Goal: Task Accomplishment & Management: Complete application form

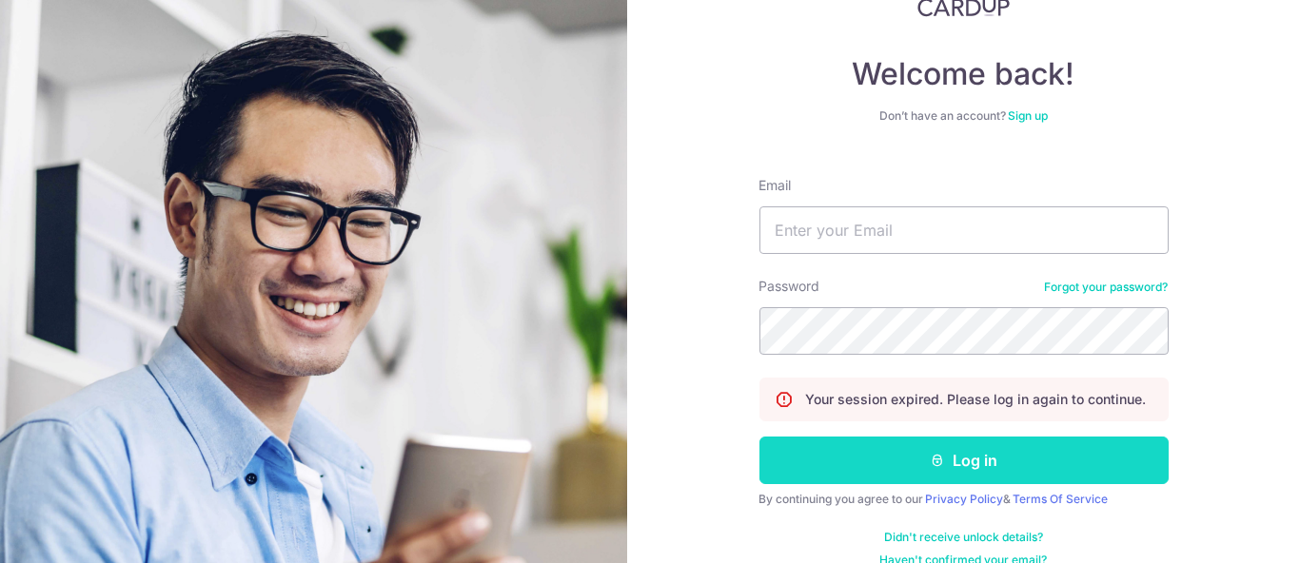
scroll to position [99, 0]
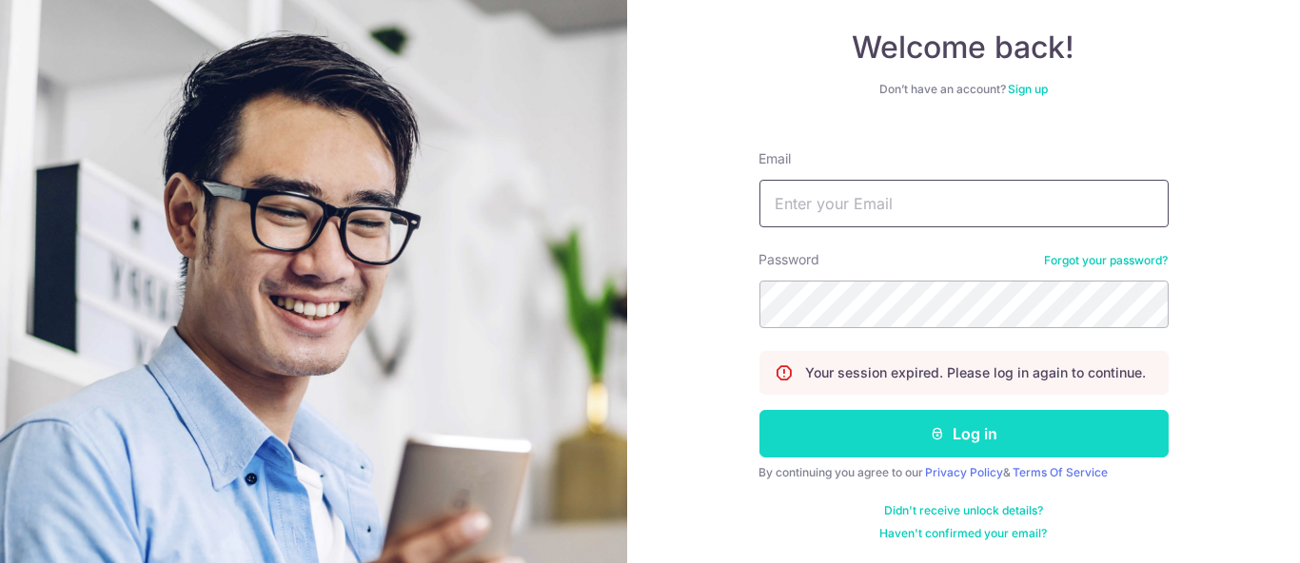
type input "ethel@edithpatisserie.com"
click at [869, 418] on button "Log in" at bounding box center [963, 434] width 409 height 48
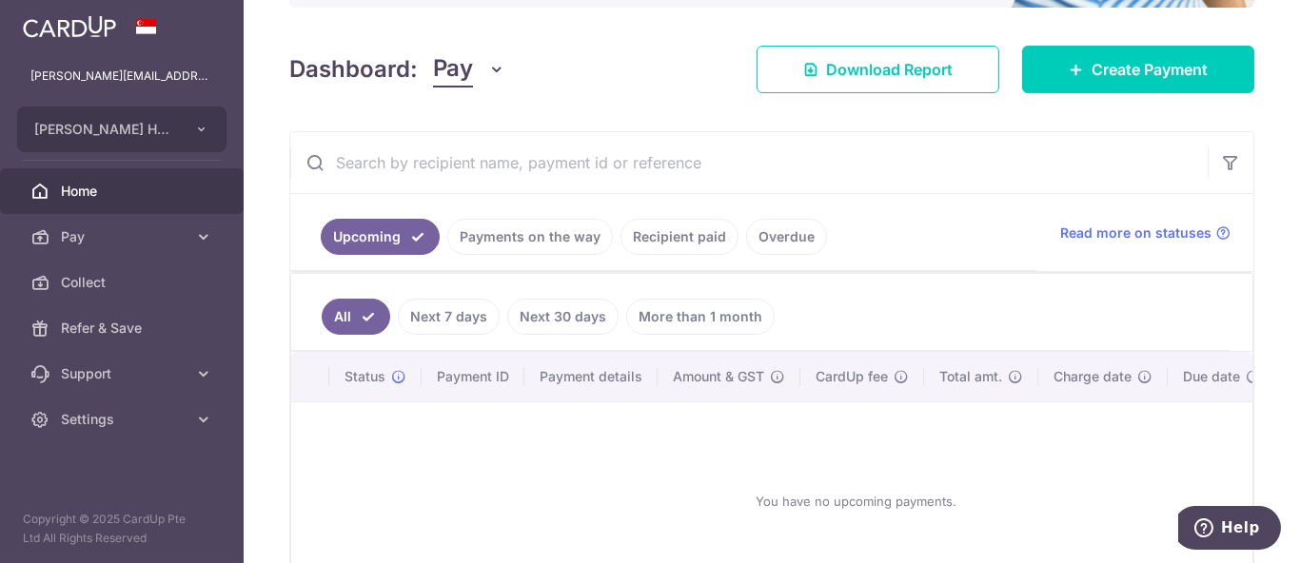
scroll to position [211, 0]
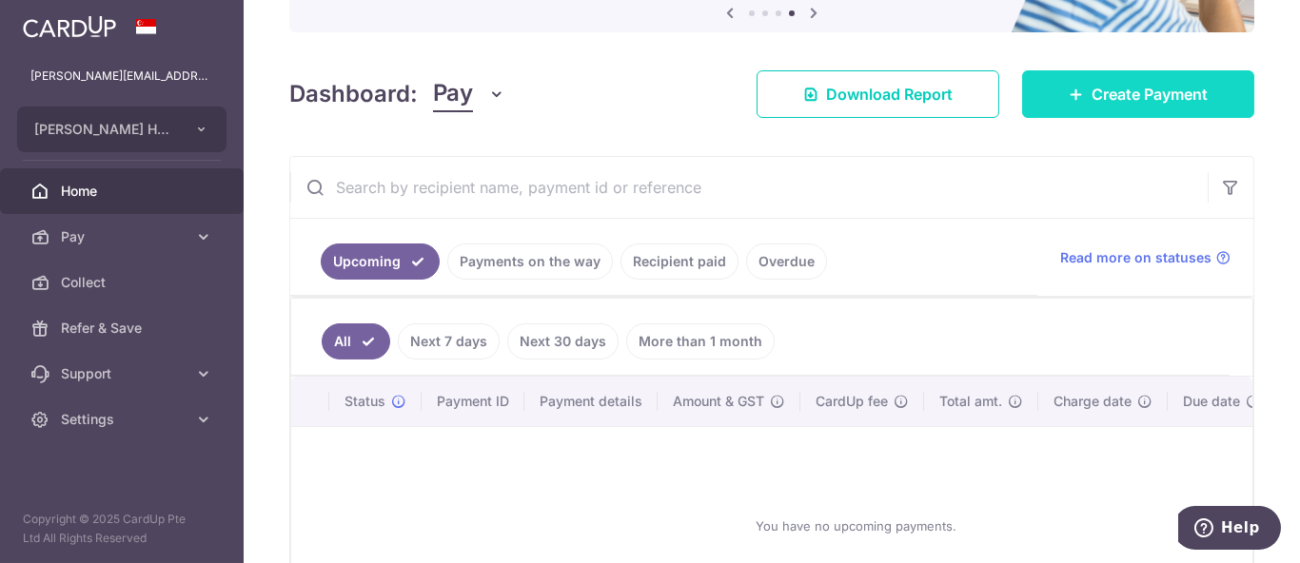
click at [1086, 112] on link "Create Payment" at bounding box center [1138, 94] width 232 height 48
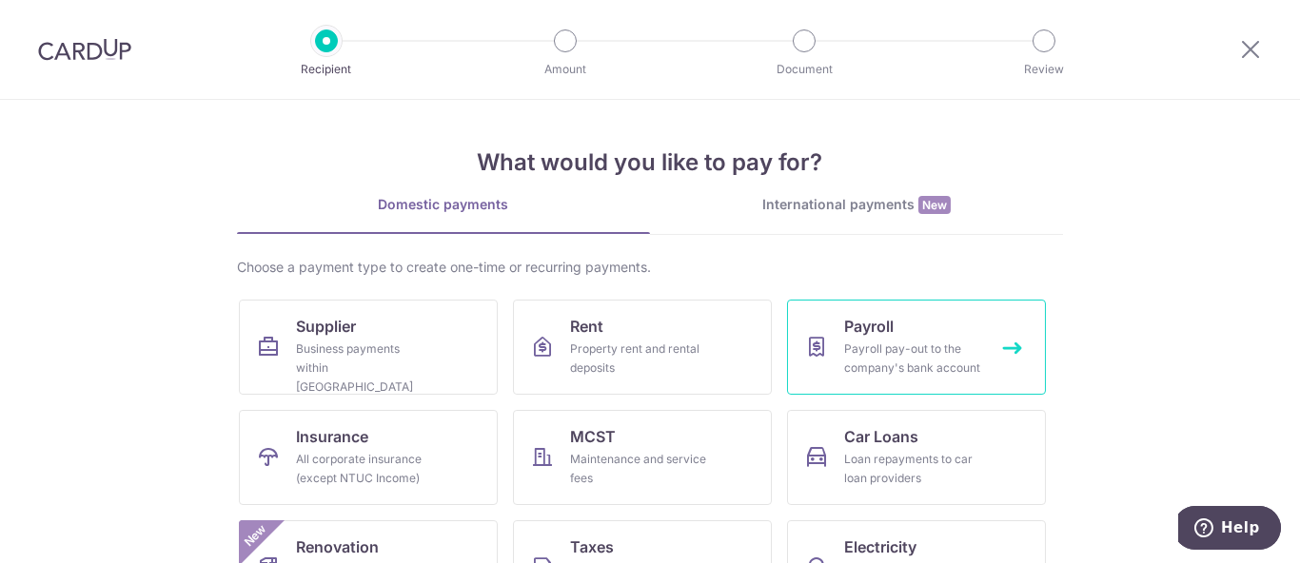
click at [842, 338] on link "Payroll Payroll pay-out to the company's bank account" at bounding box center [916, 347] width 259 height 95
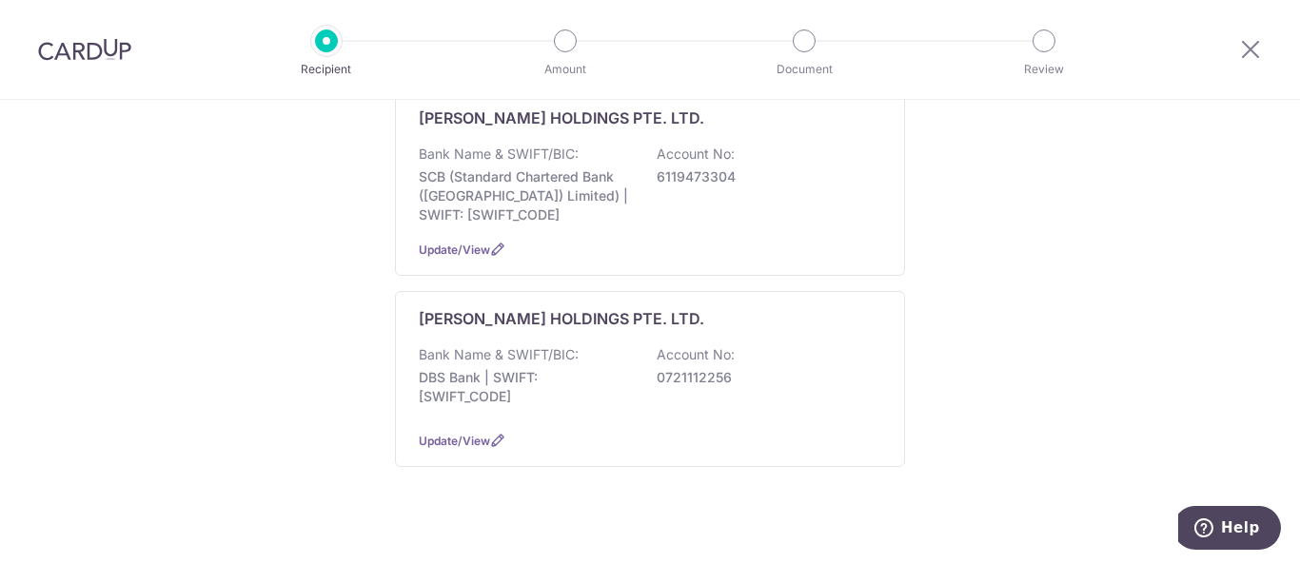
scroll to position [317, 0]
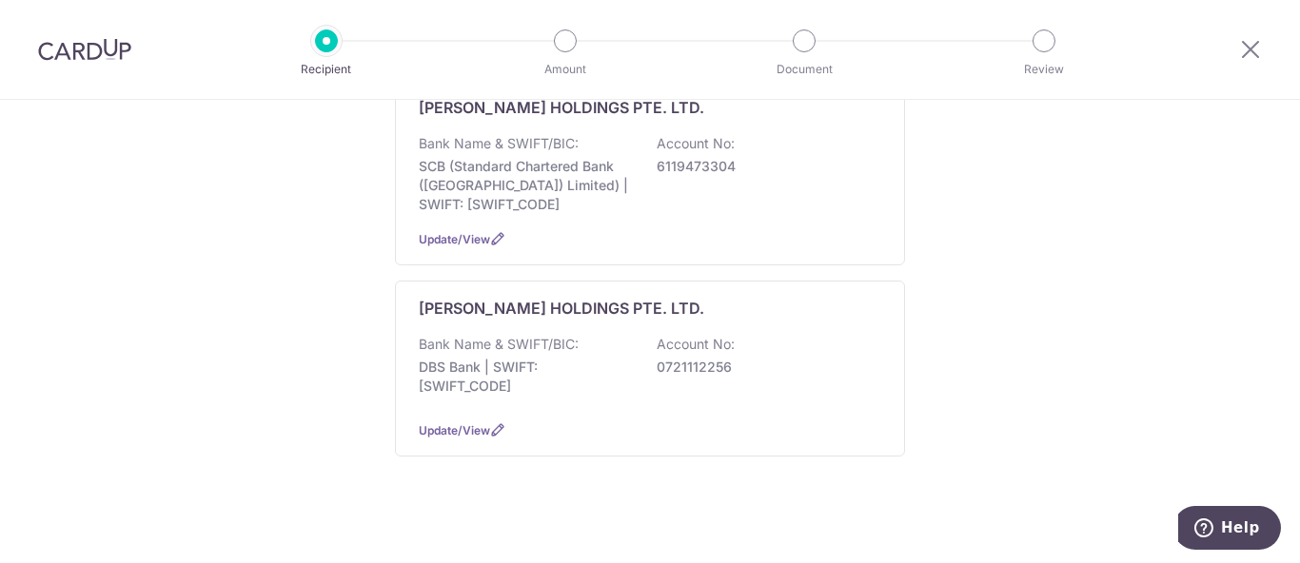
click at [1048, 237] on div "Who would you like to pay? The payroll amount will be credited to your company'…" at bounding box center [650, 179] width 1300 height 793
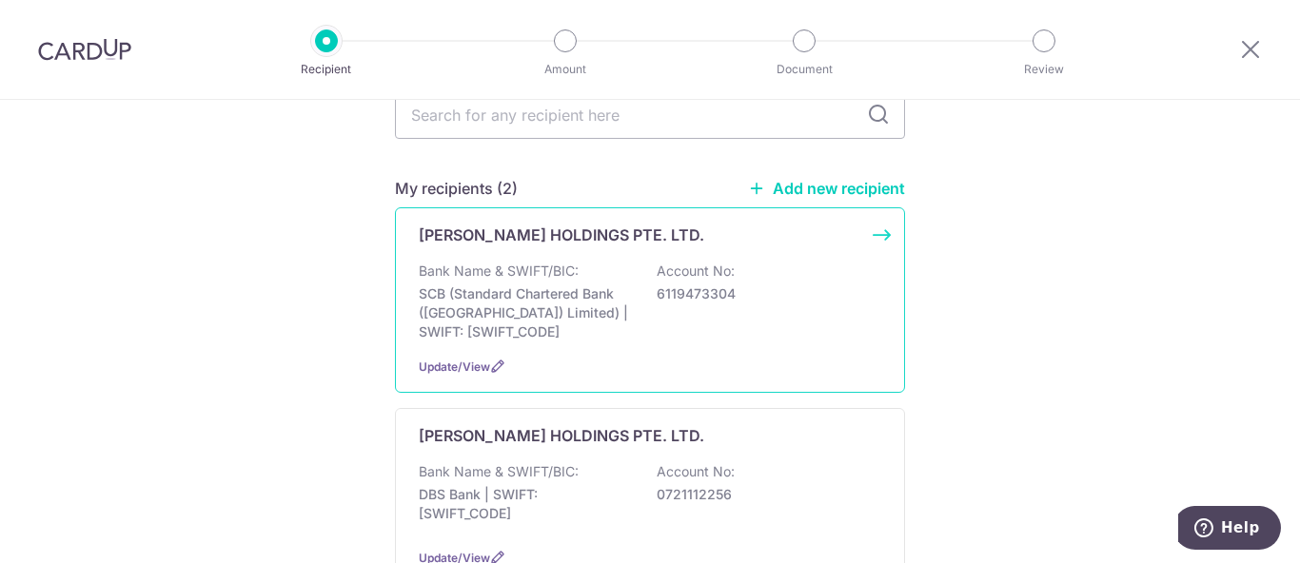
scroll to position [222, 0]
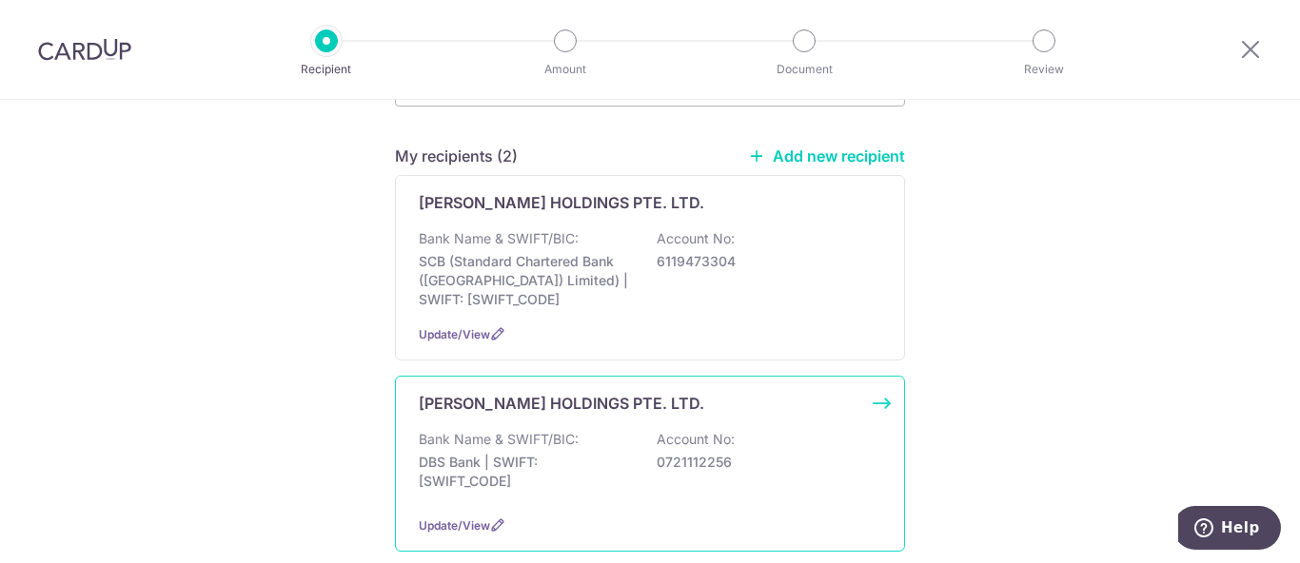
click at [529, 394] on p "[PERSON_NAME] HOLDINGS PTE. LTD." at bounding box center [561, 403] width 285 height 23
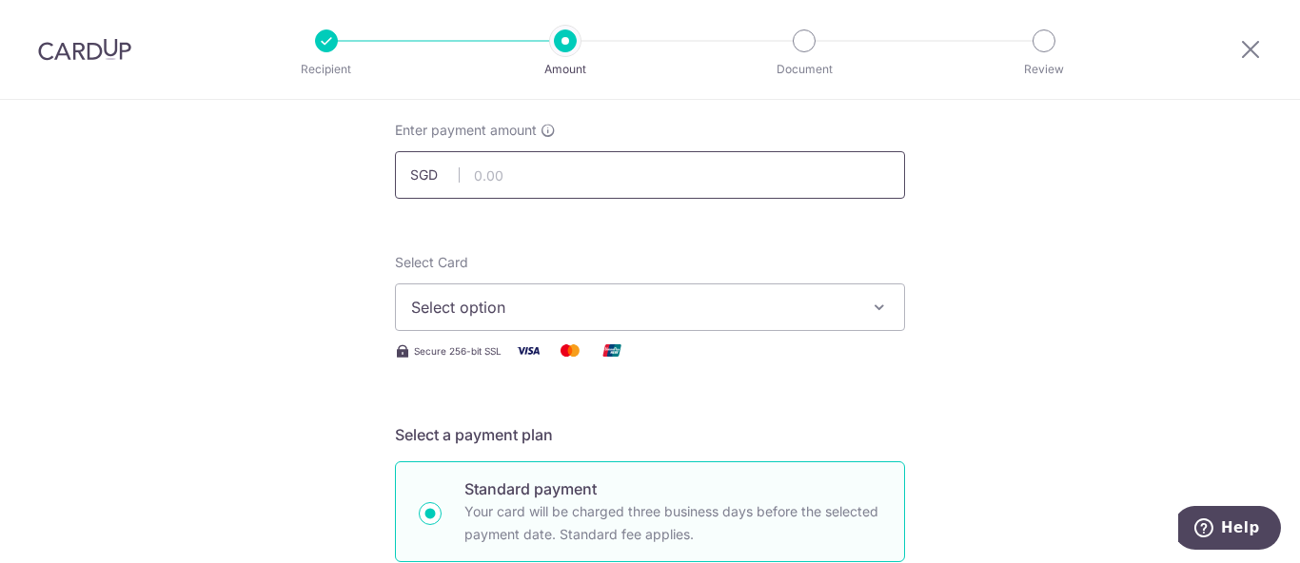
click at [592, 168] on input "text" at bounding box center [650, 175] width 510 height 48
drag, startPoint x: 576, startPoint y: 182, endPoint x: 453, endPoint y: 183, distance: 122.7
click at [453, 183] on div "SGD 20000.00" at bounding box center [650, 175] width 510 height 48
type input "15,000.00"
click at [508, 291] on button "Select option" at bounding box center [650, 308] width 510 height 48
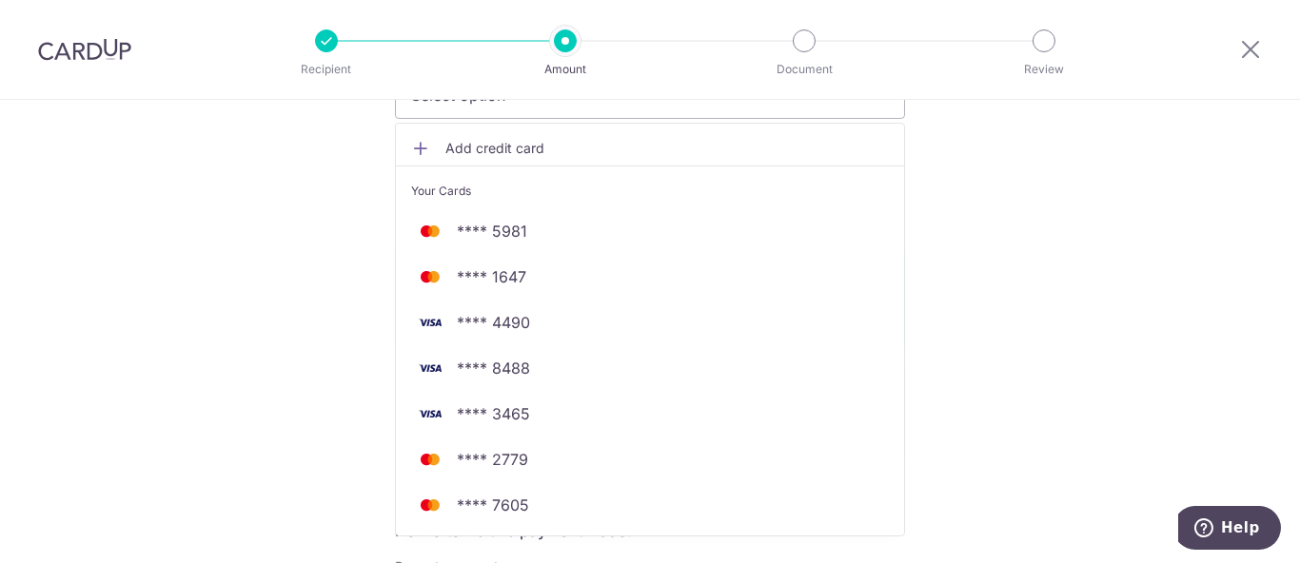
scroll to position [422, 0]
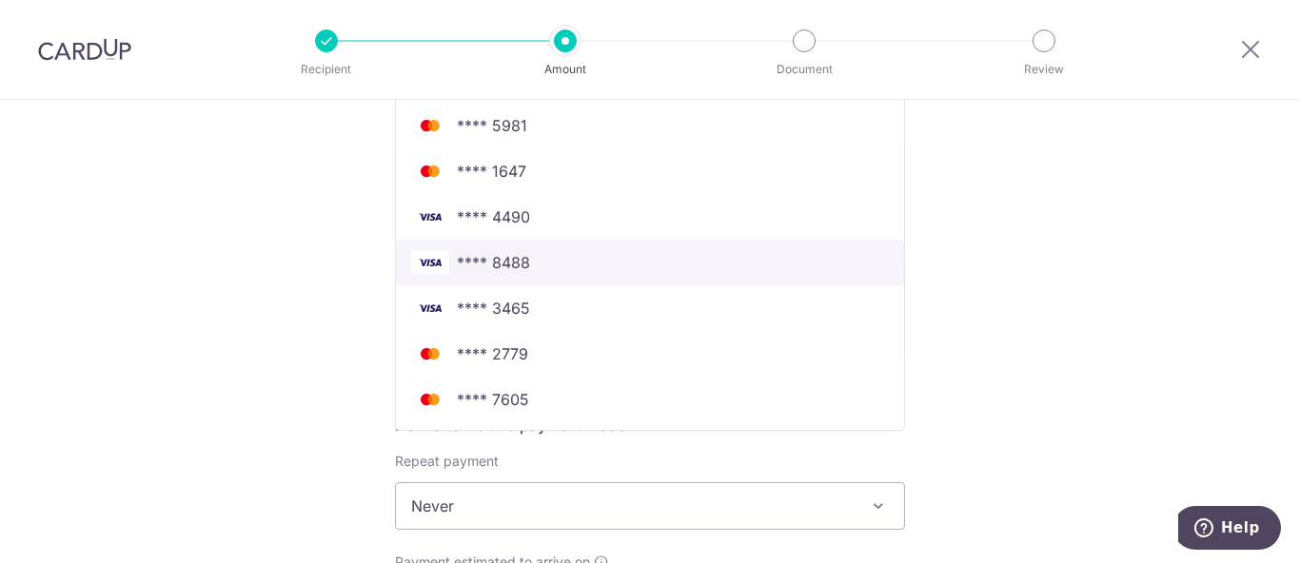
drag, startPoint x: 544, startPoint y: 252, endPoint x: 559, endPoint y: 267, distance: 21.5
click at [544, 253] on span "**** 8488" at bounding box center [650, 262] width 478 height 23
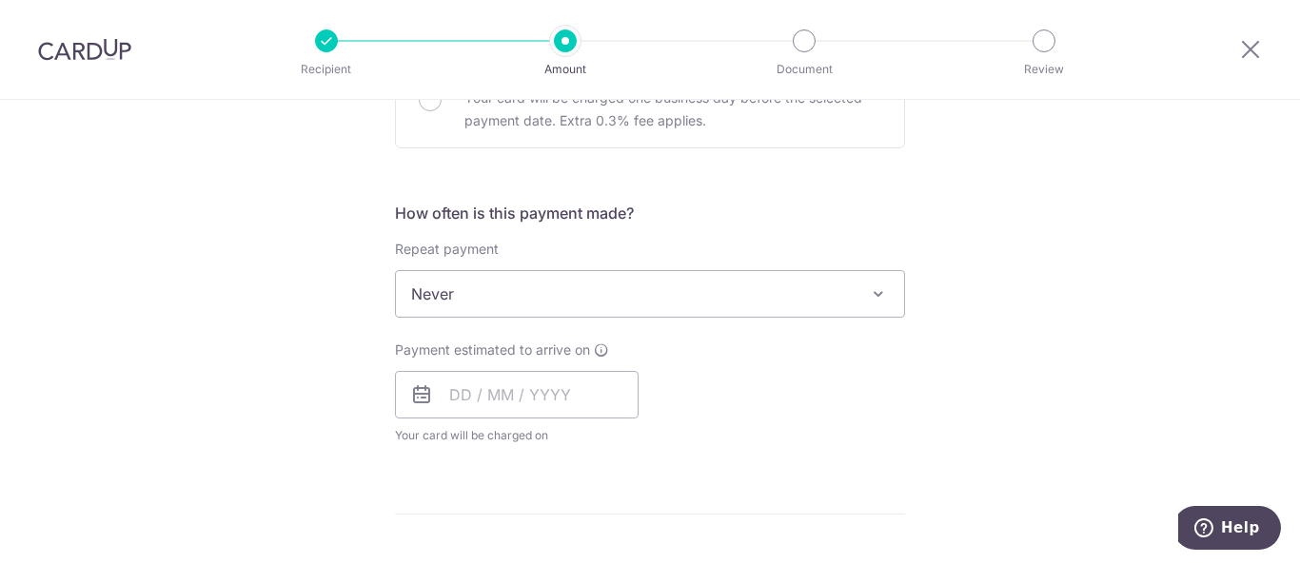
scroll to position [528, 0]
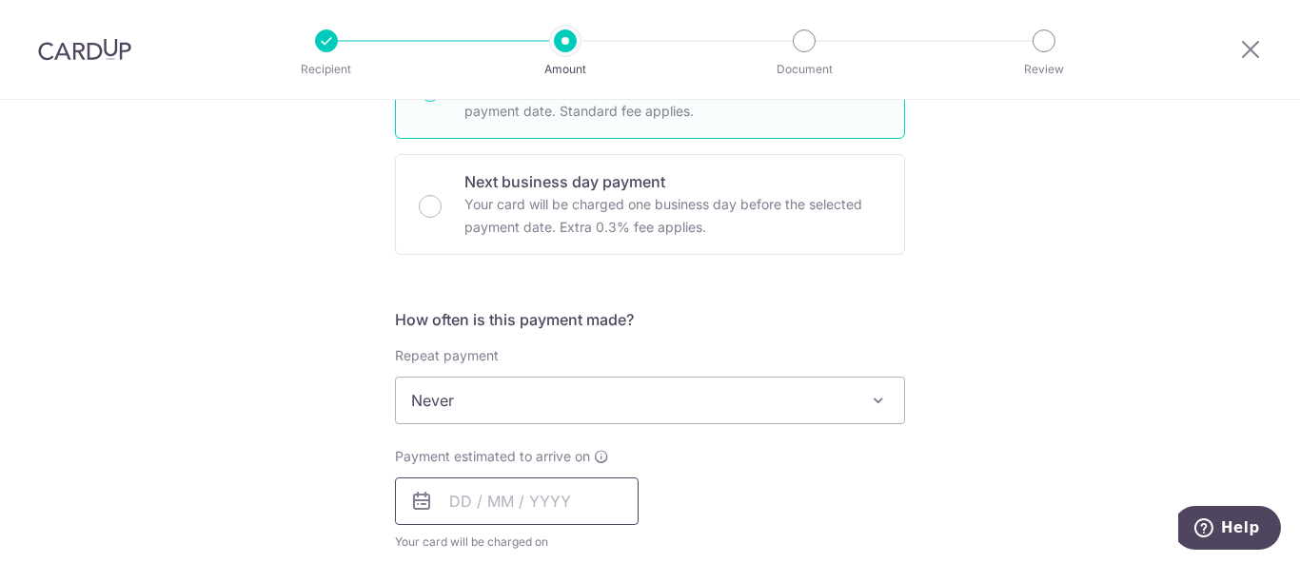
click at [498, 494] on input "text" at bounding box center [517, 502] width 244 height 48
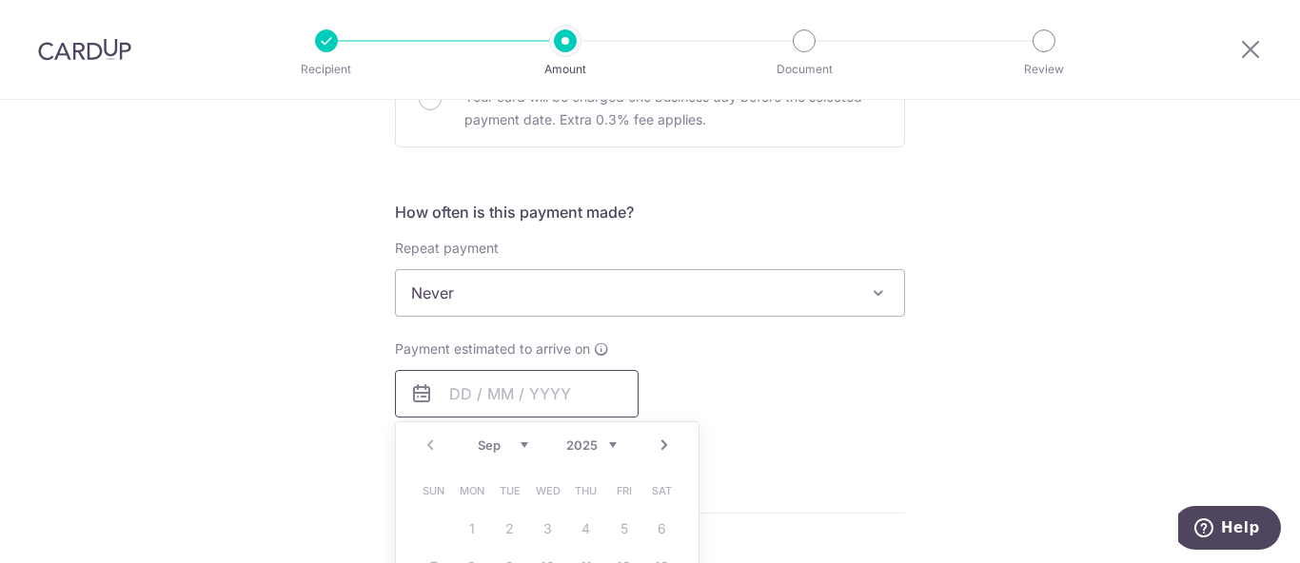
scroll to position [422, 0]
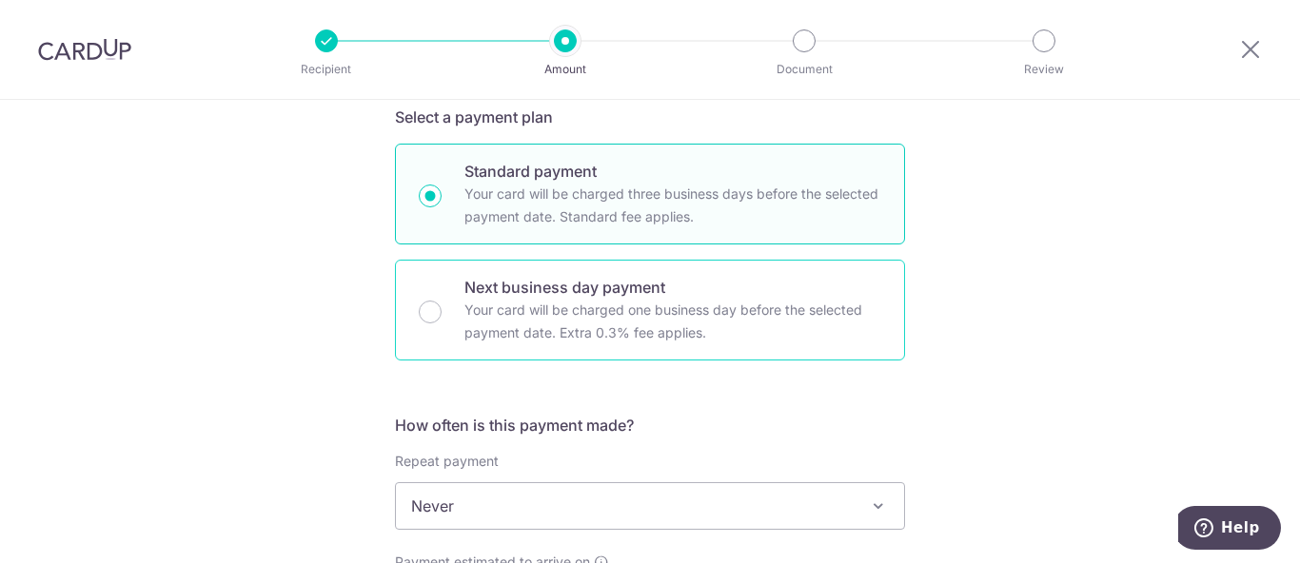
click at [535, 299] on p "Your card will be charged one business day before the selected payment date. Ex…" at bounding box center [672, 322] width 417 height 46
click at [441, 301] on input "Next business day payment Your card will be charged one business day before the…" at bounding box center [430, 312] width 23 height 23
radio input "false"
radio input "true"
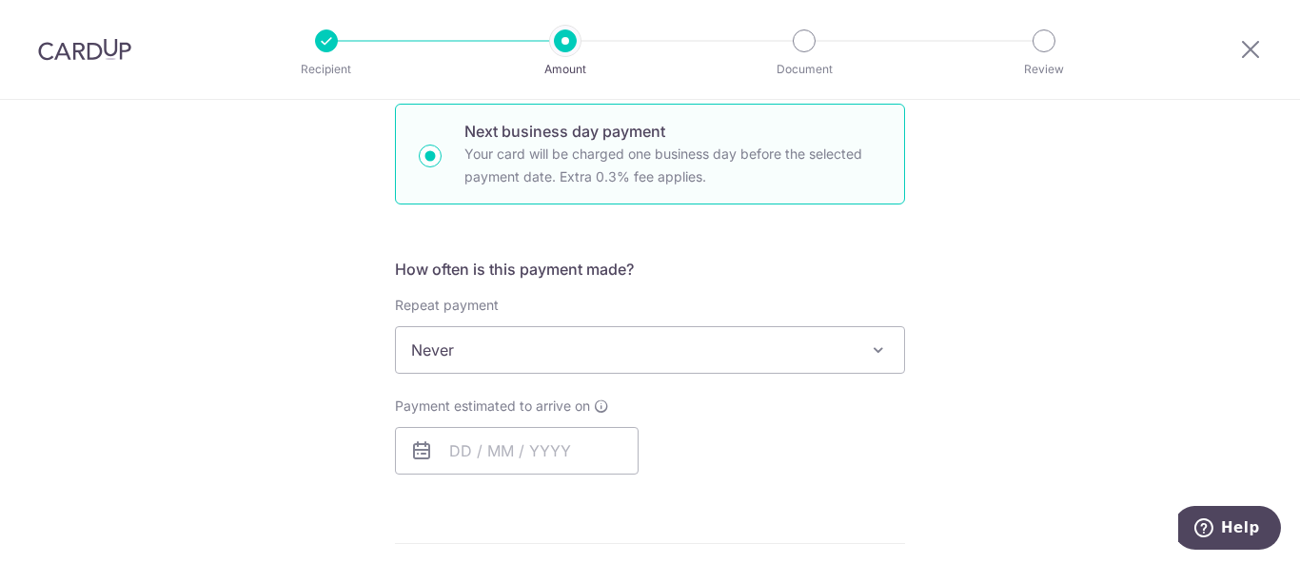
scroll to position [739, 0]
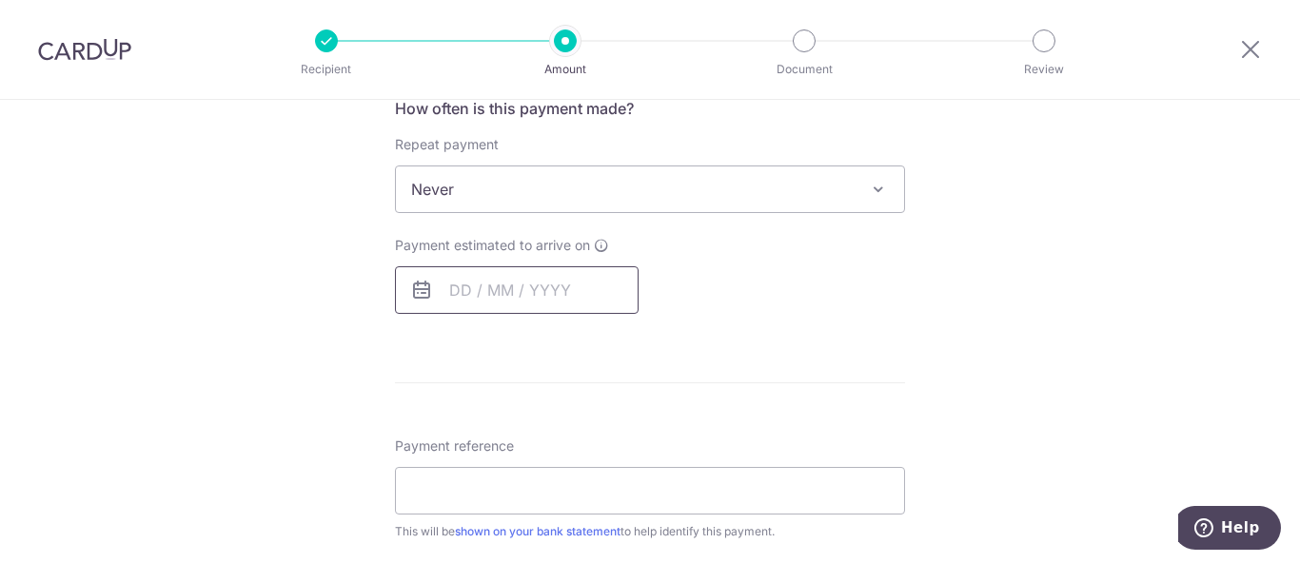
click at [489, 281] on input "text" at bounding box center [517, 290] width 244 height 48
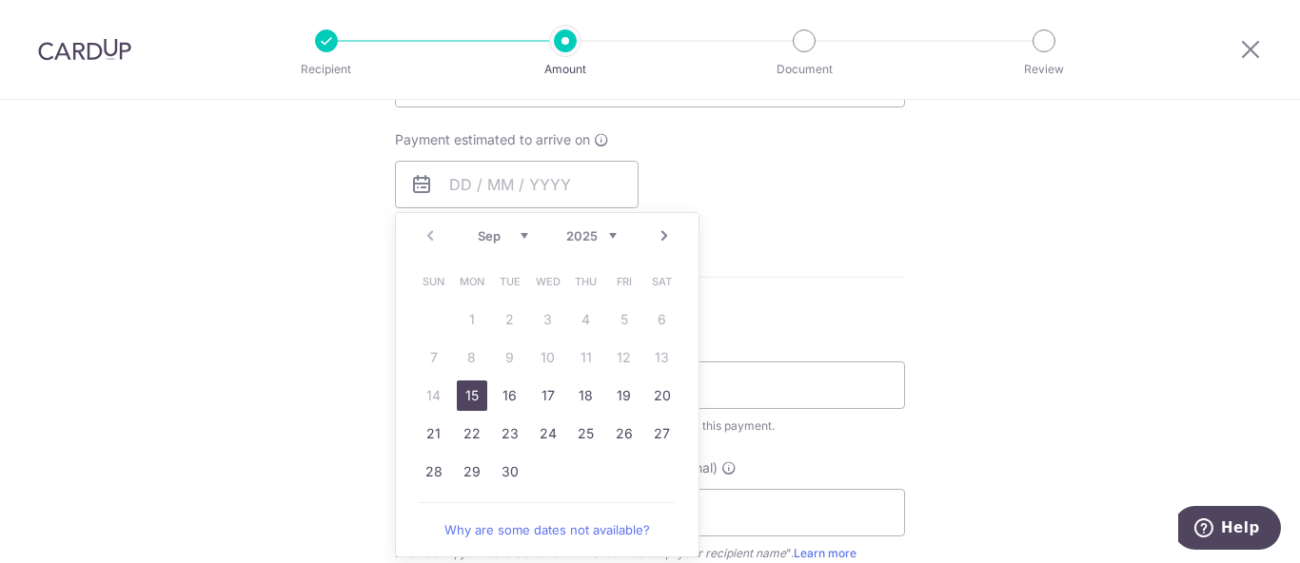
click at [461, 398] on link "15" at bounding box center [472, 396] width 30 height 30
type input "15/09/2025"
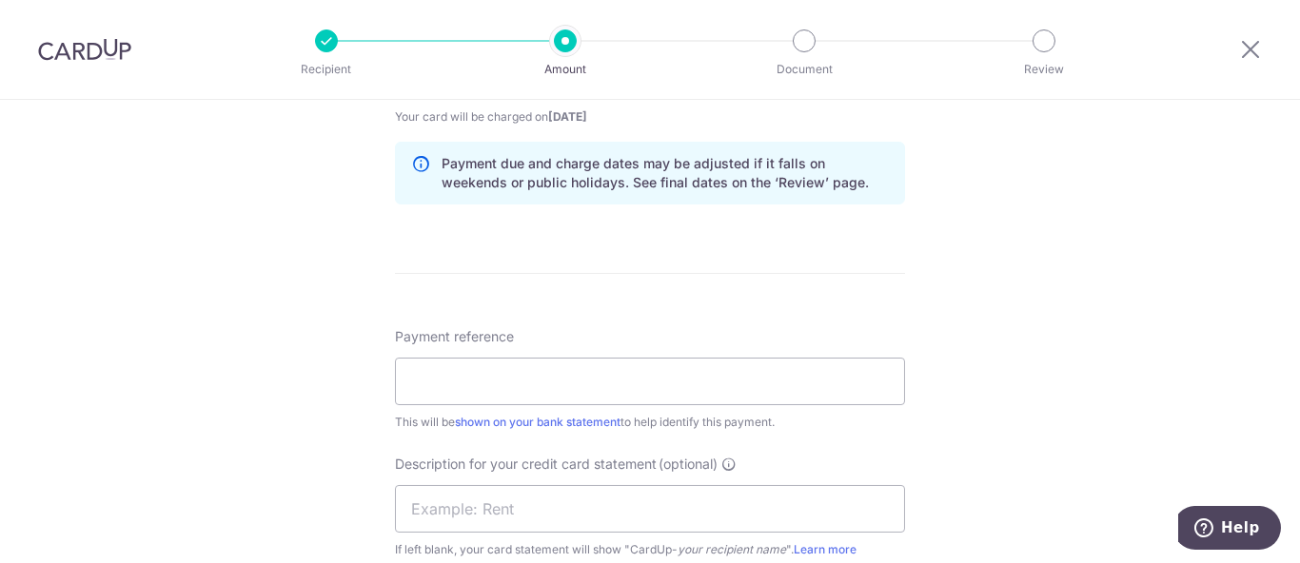
scroll to position [1163, 0]
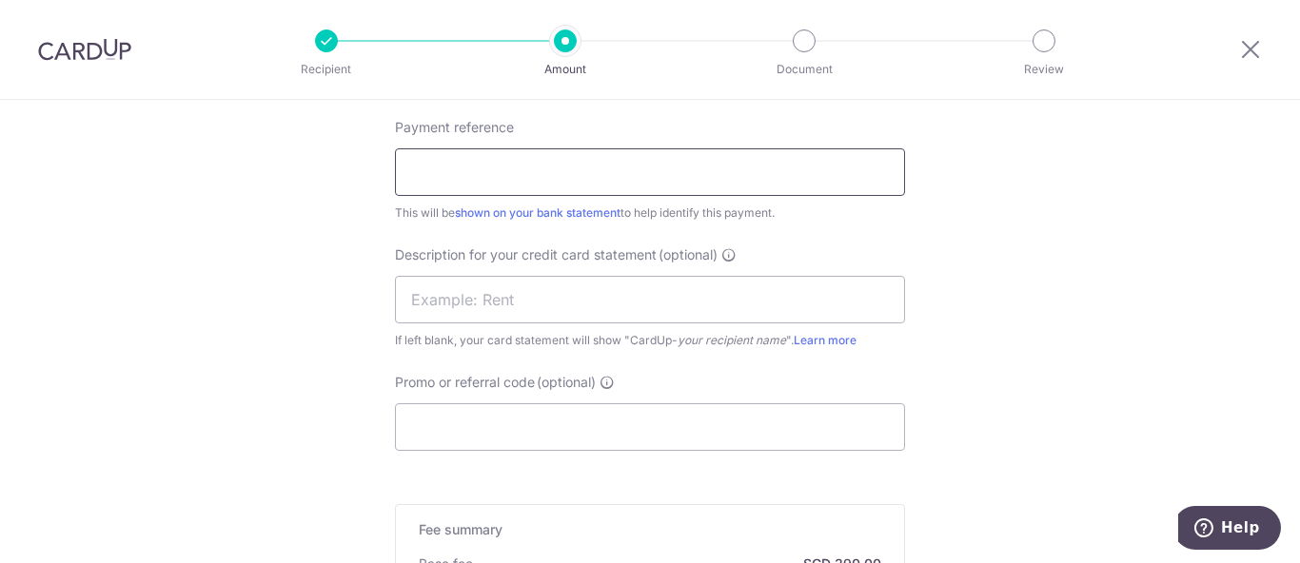
click at [606, 177] on input "Payment reference" at bounding box center [650, 172] width 510 height 48
type input "Edith Patisserie - SOA-PR"
click at [569, 312] on input "text" at bounding box center [650, 300] width 510 height 48
click at [559, 180] on input "Edith Patisserie - SOA-PR" at bounding box center [650, 172] width 510 height 48
click at [519, 303] on input "text" at bounding box center [650, 300] width 510 height 48
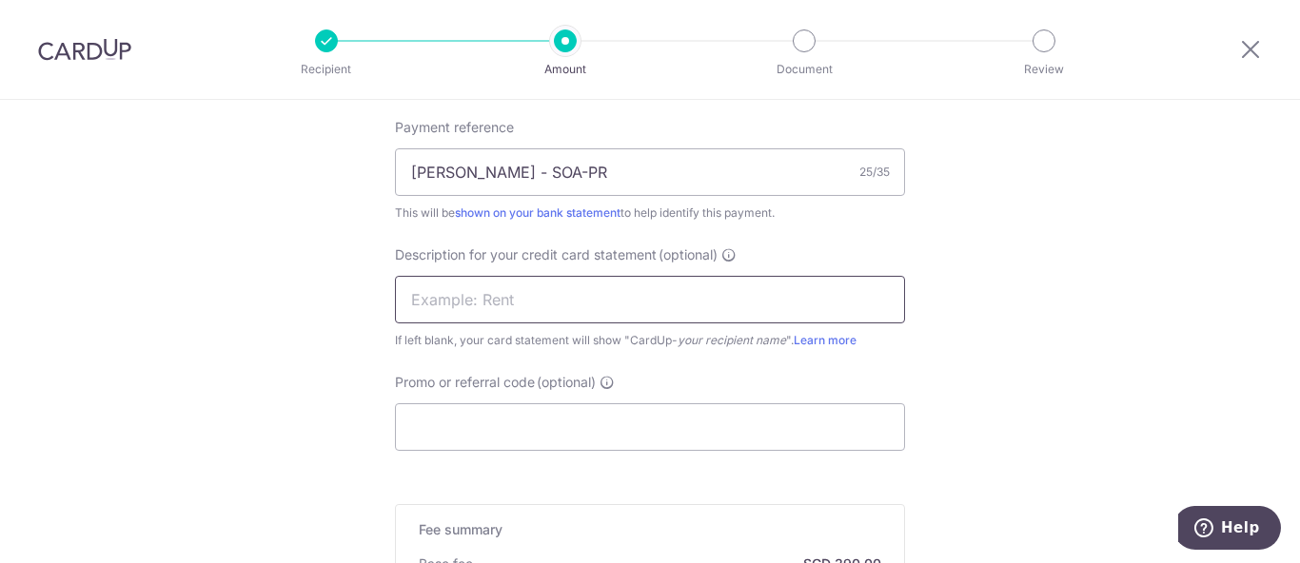
paste input "Edith Patisseri"
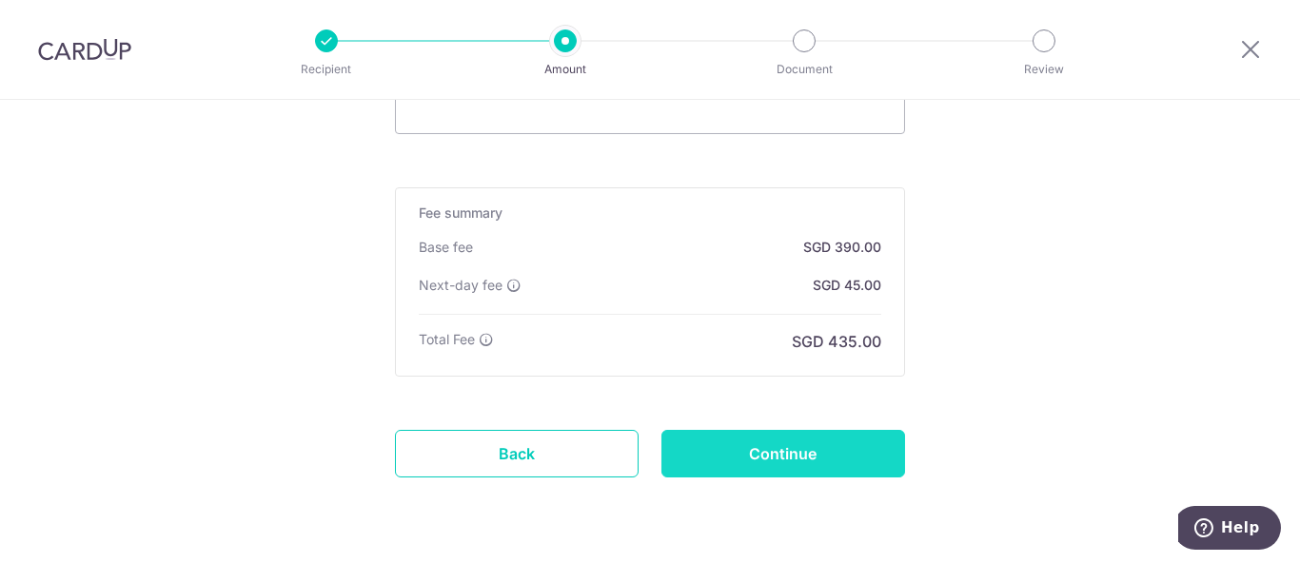
type input "Edith Patisseri"
click at [790, 451] on input "Continue" at bounding box center [783, 454] width 244 height 48
type input "Create Schedule"
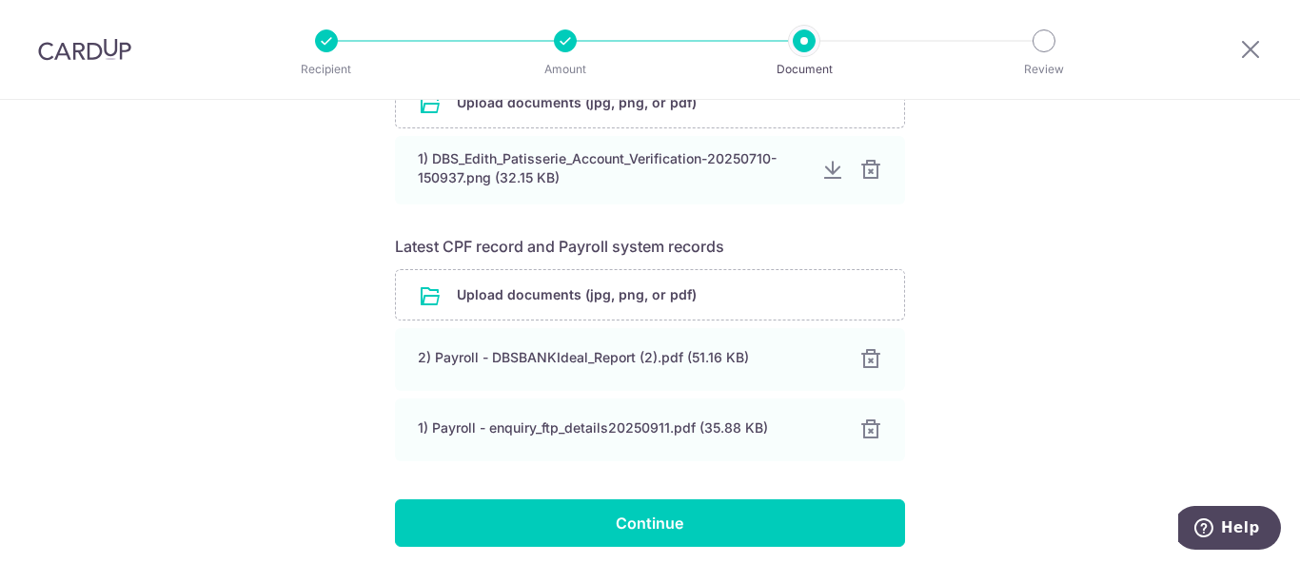
scroll to position [426, 0]
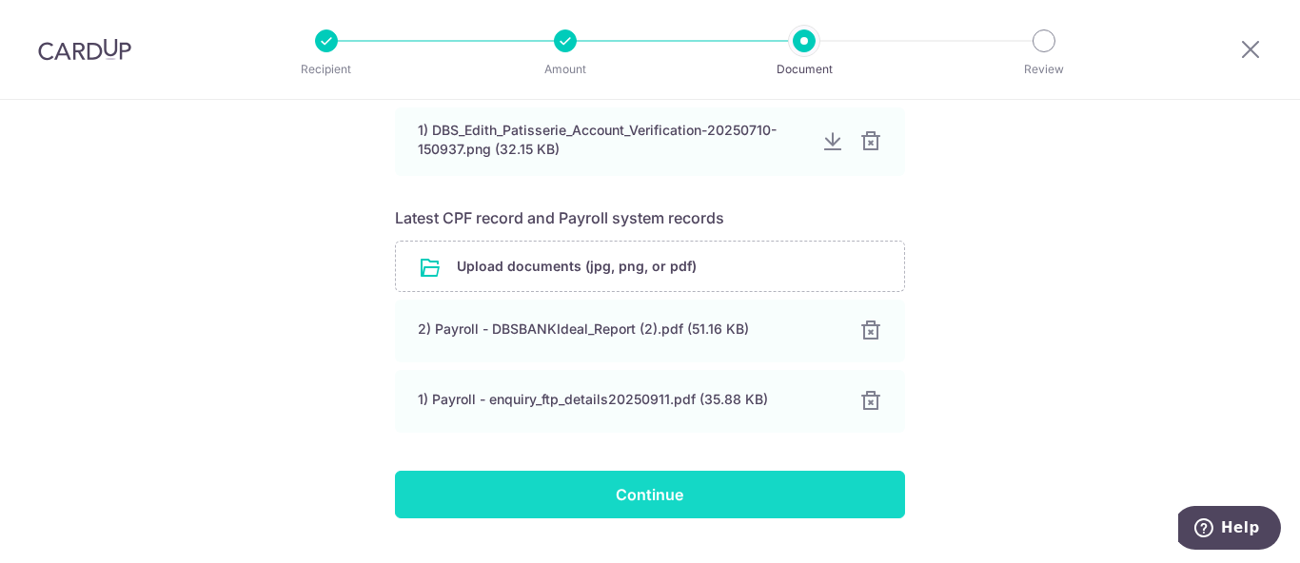
click at [657, 484] on input "Continue" at bounding box center [650, 495] width 510 height 48
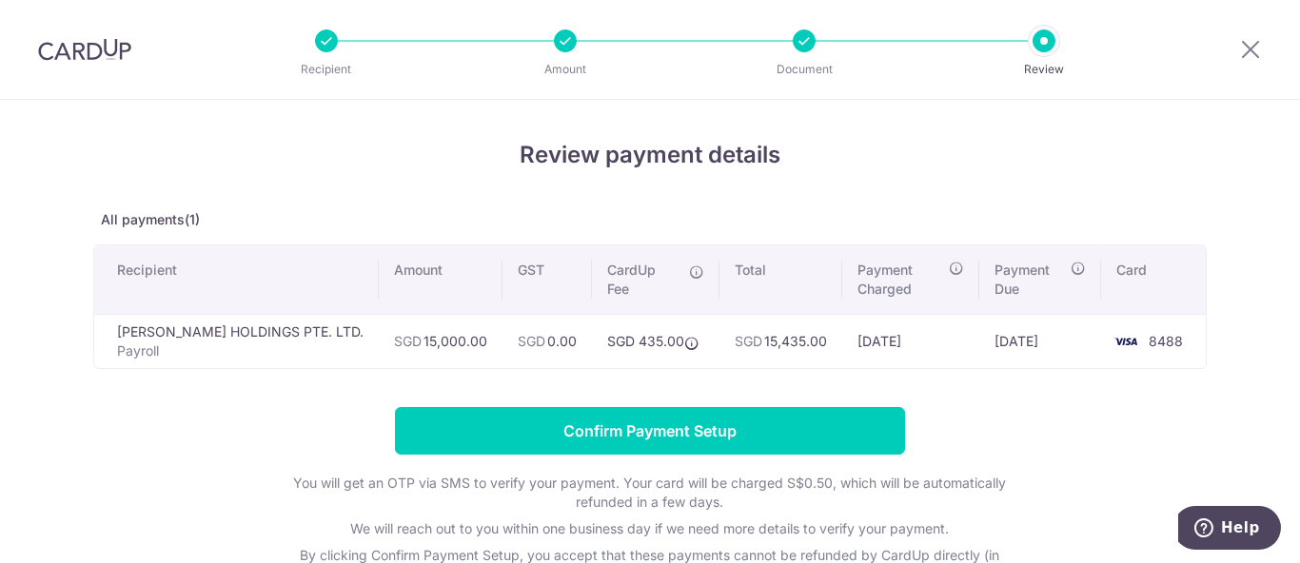
scroll to position [105, 0]
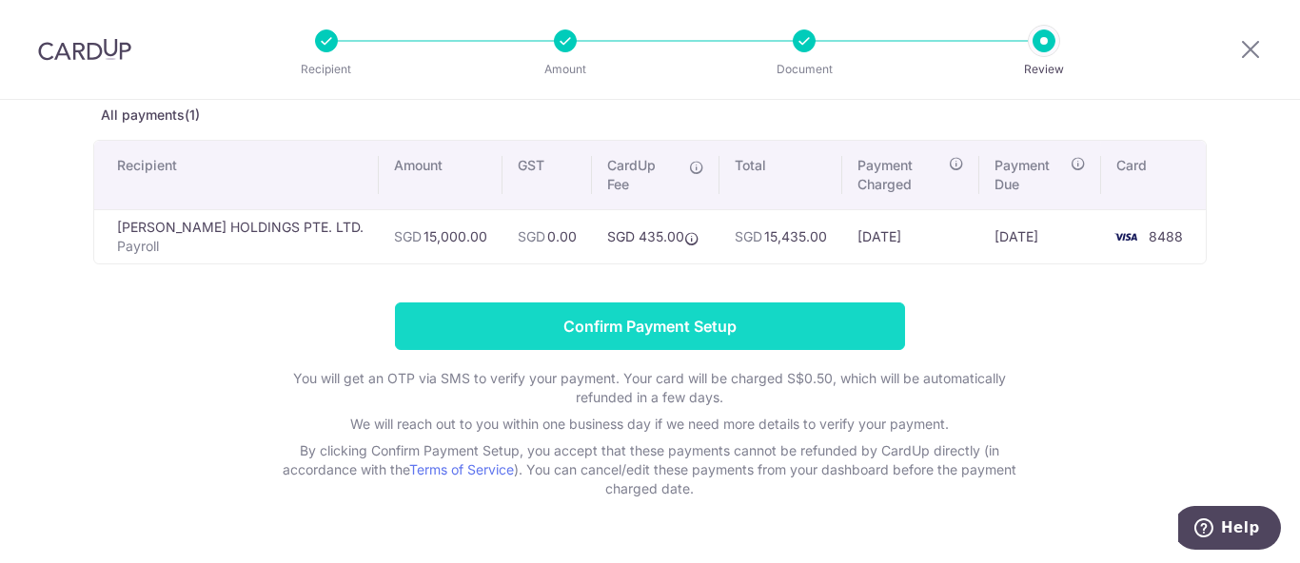
click at [697, 330] on input "Confirm Payment Setup" at bounding box center [650, 327] width 510 height 48
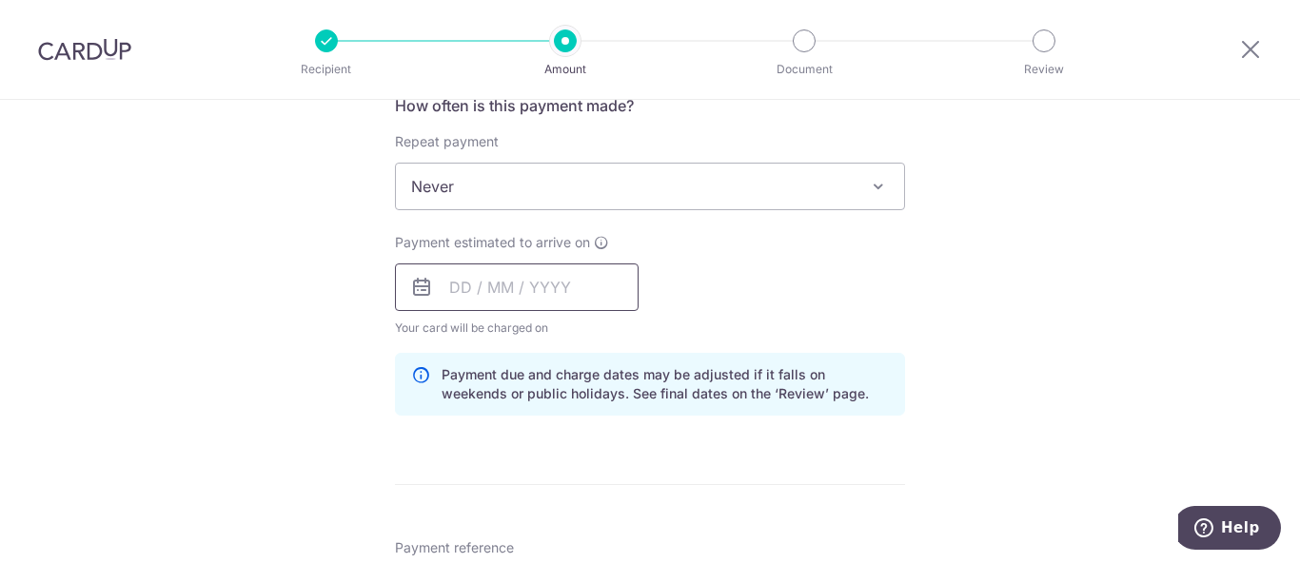
scroll to position [786, 0]
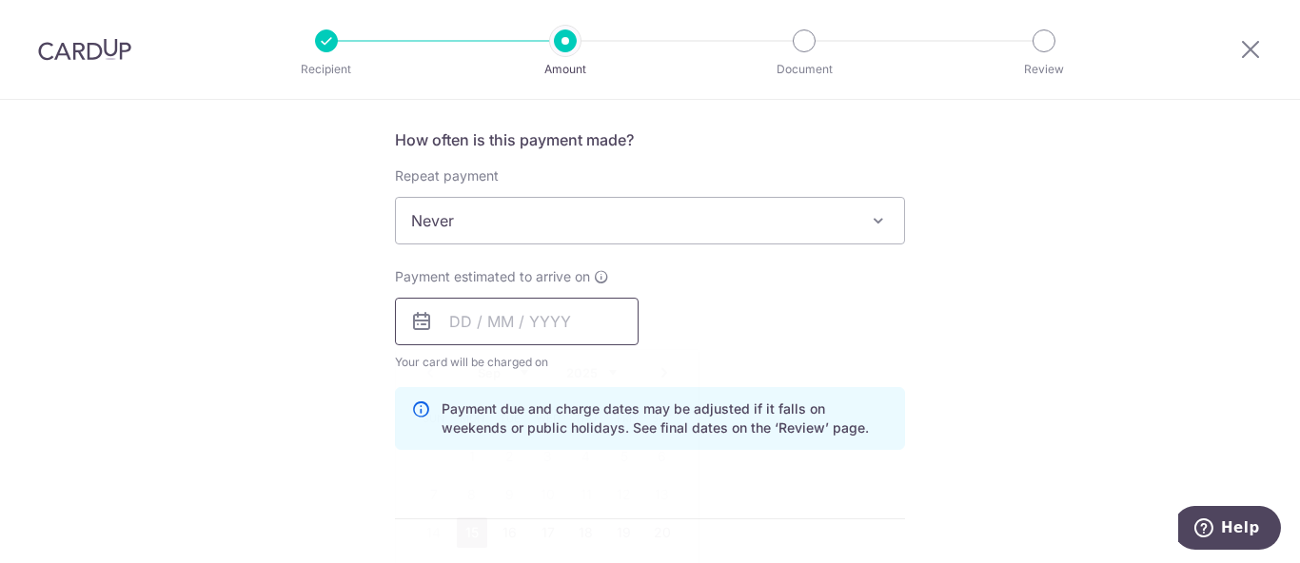
click at [444, 329] on input "text" at bounding box center [517, 322] width 244 height 48
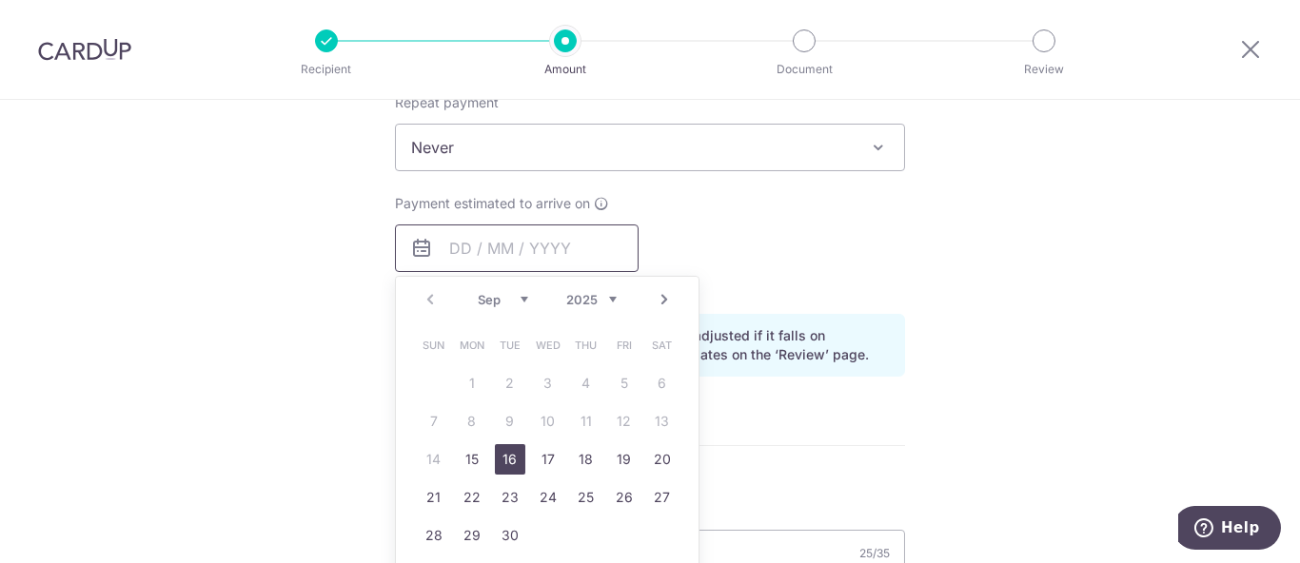
scroll to position [891, 0]
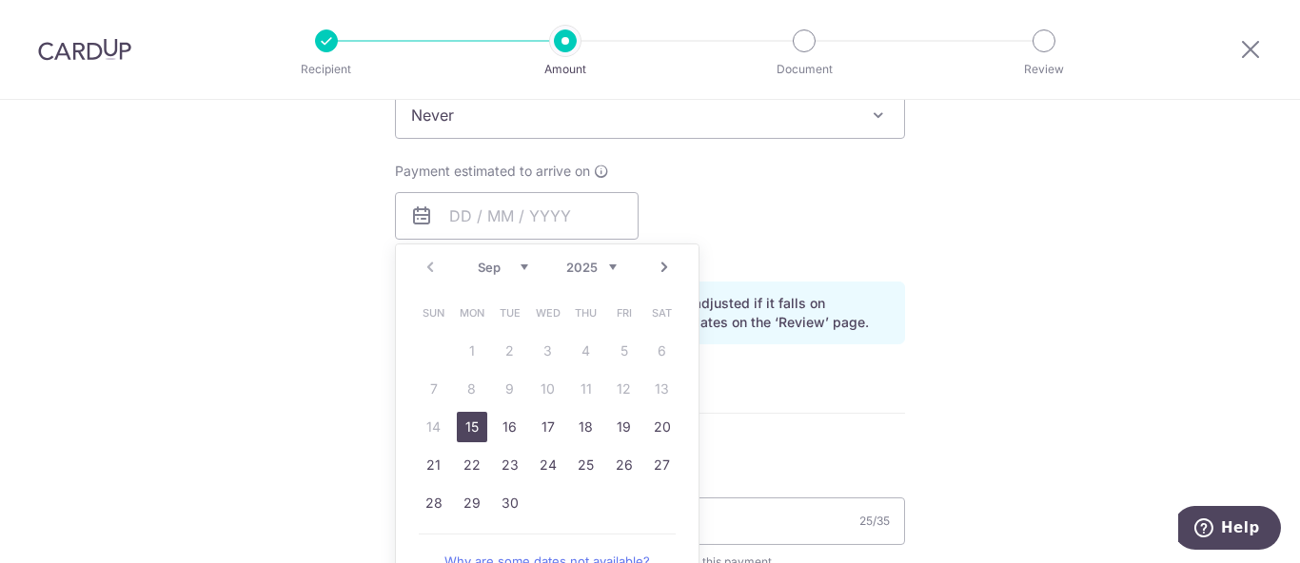
click at [477, 430] on link "15" at bounding box center [472, 427] width 30 height 30
type input "15/09/2025"
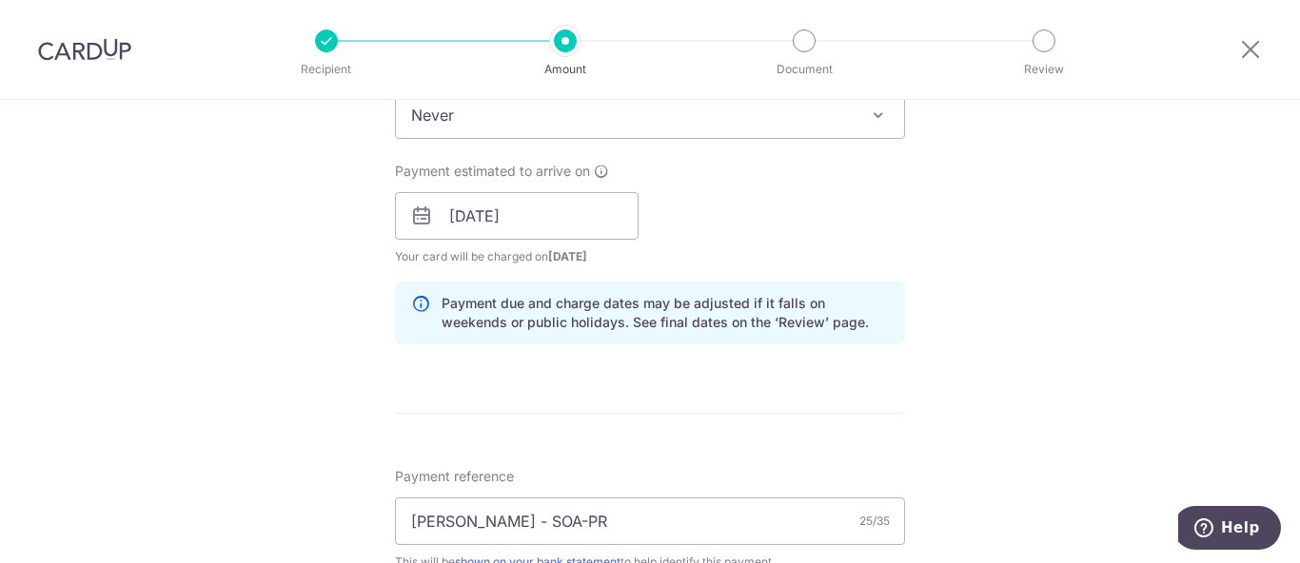
click at [934, 313] on div "Tell us more about your payment Enter payment amount SGD 15,000.00 15000.00 Una…" at bounding box center [650, 247] width 1300 height 2078
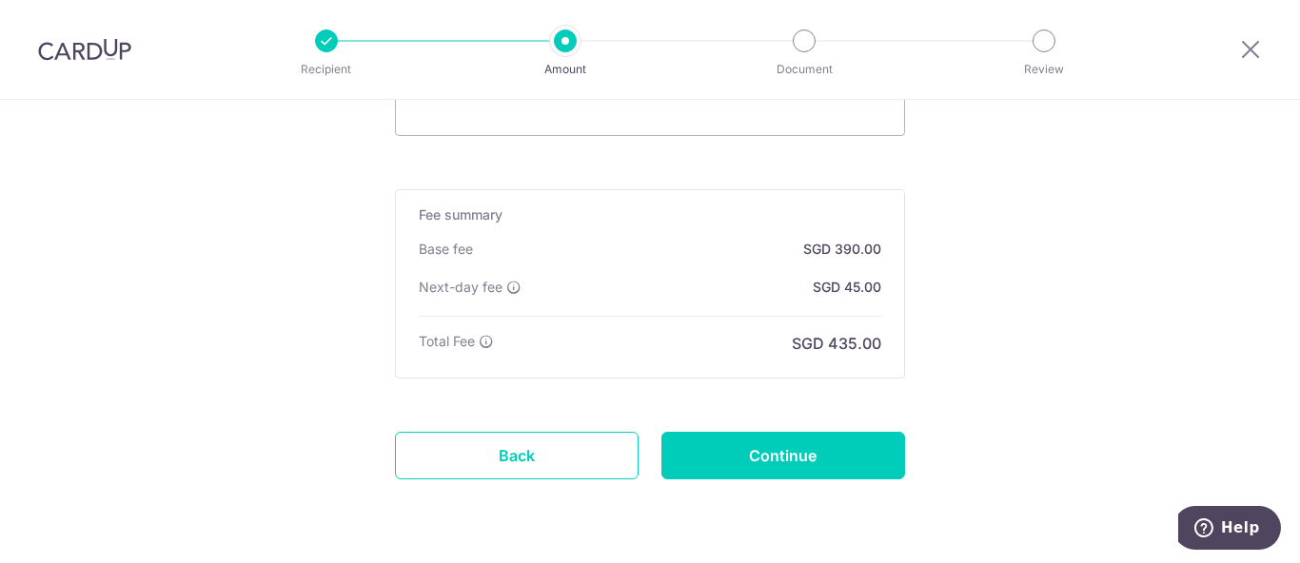
scroll to position [1610, 0]
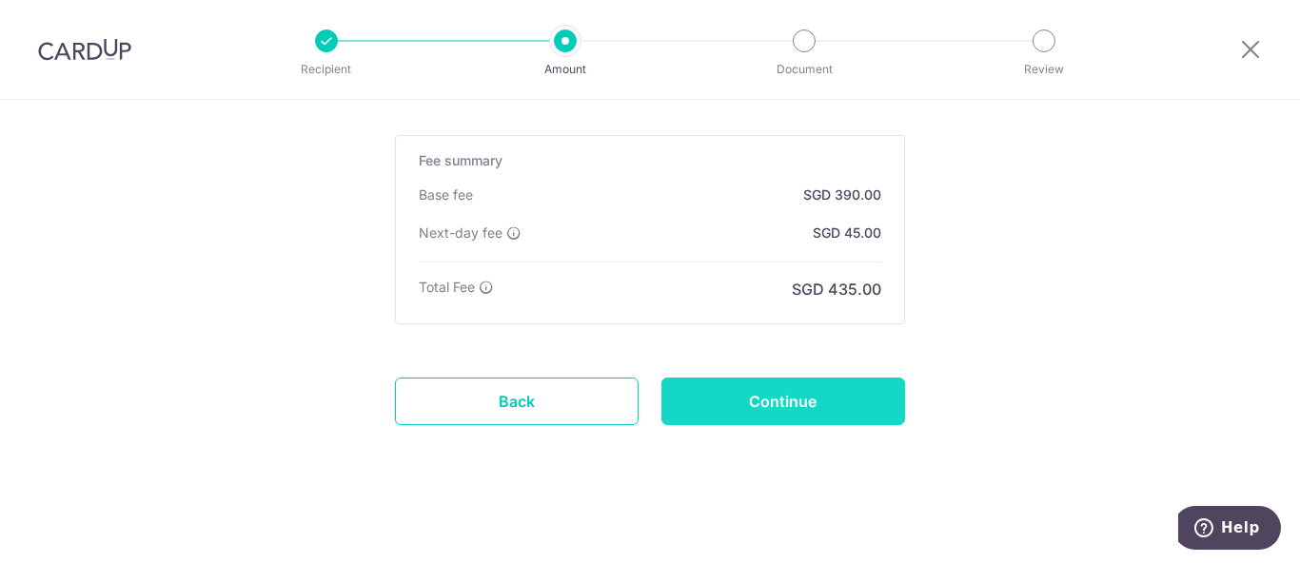
click at [873, 390] on input "Continue" at bounding box center [783, 402] width 244 height 48
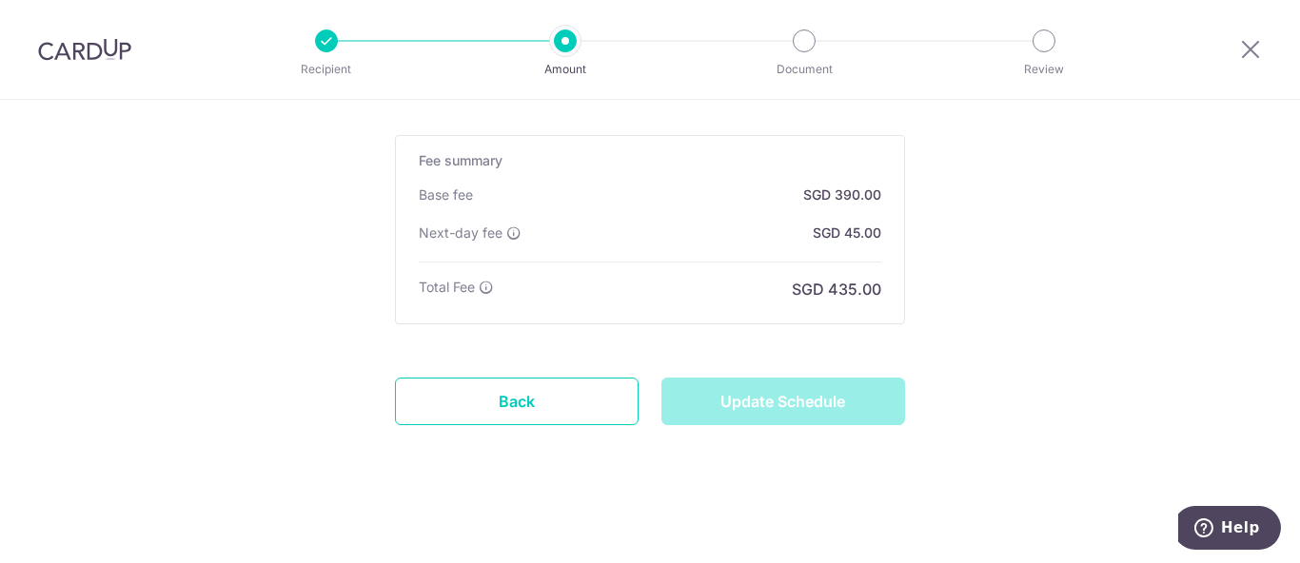
type input "Update Schedule"
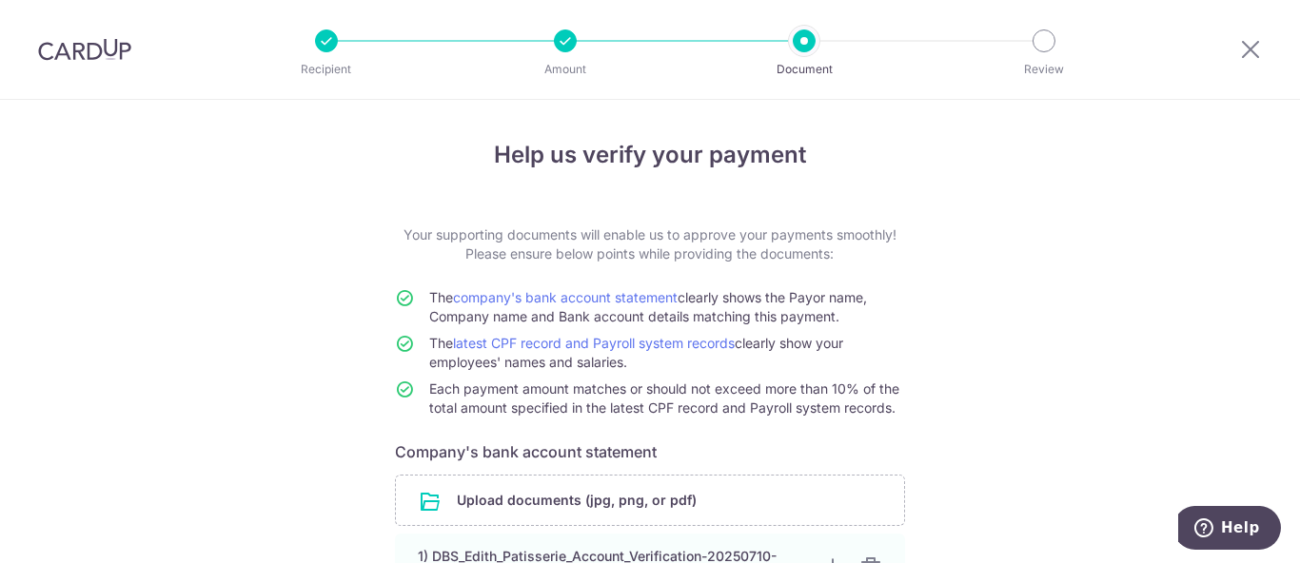
scroll to position [491, 0]
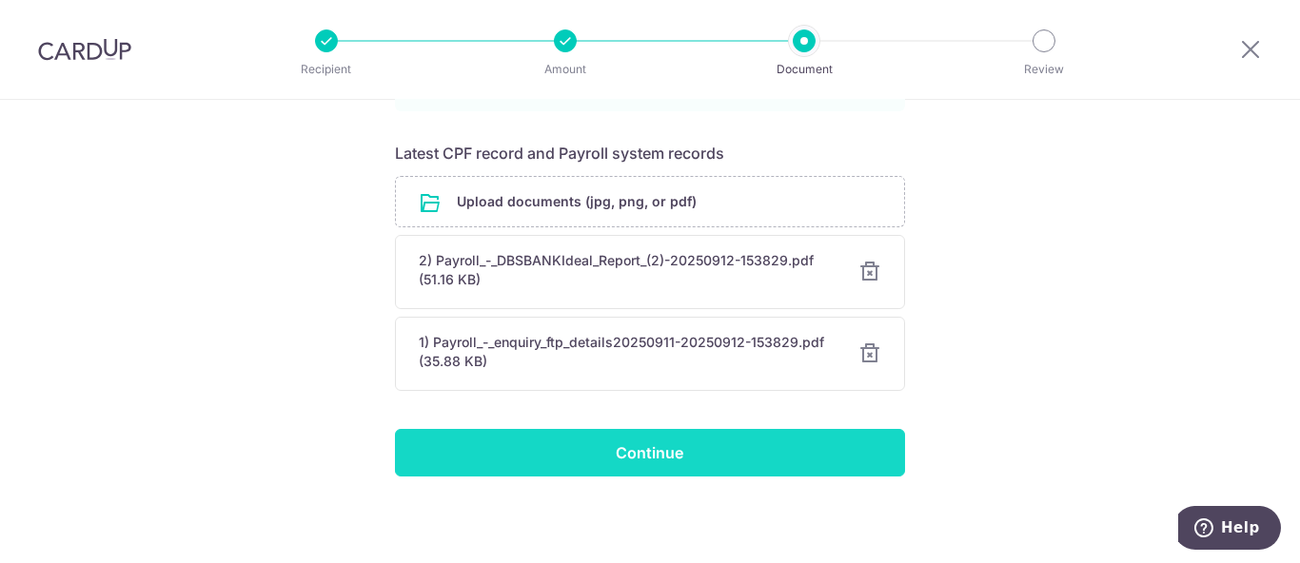
click at [754, 441] on input "Continue" at bounding box center [650, 453] width 510 height 48
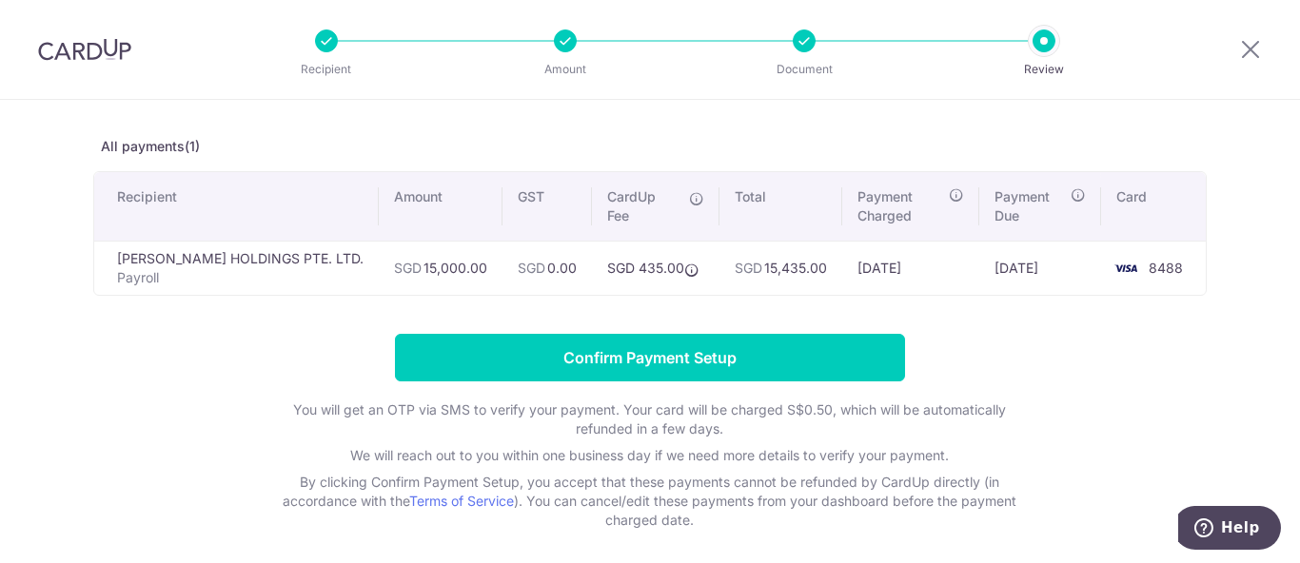
scroll to position [105, 0]
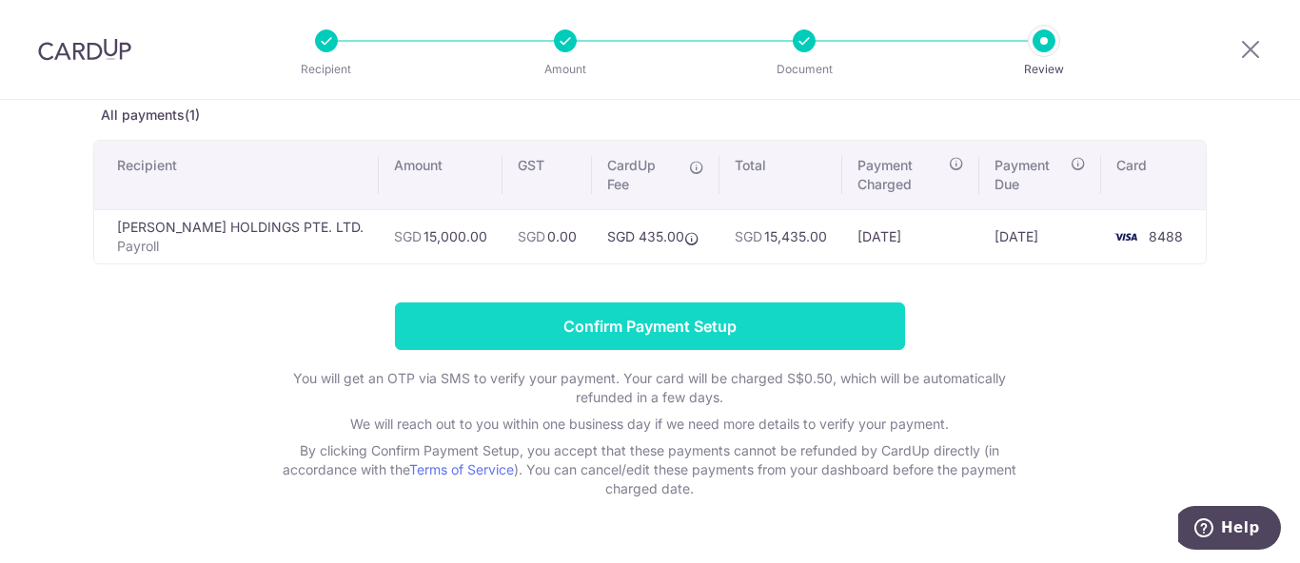
click at [712, 323] on input "Confirm Payment Setup" at bounding box center [650, 327] width 510 height 48
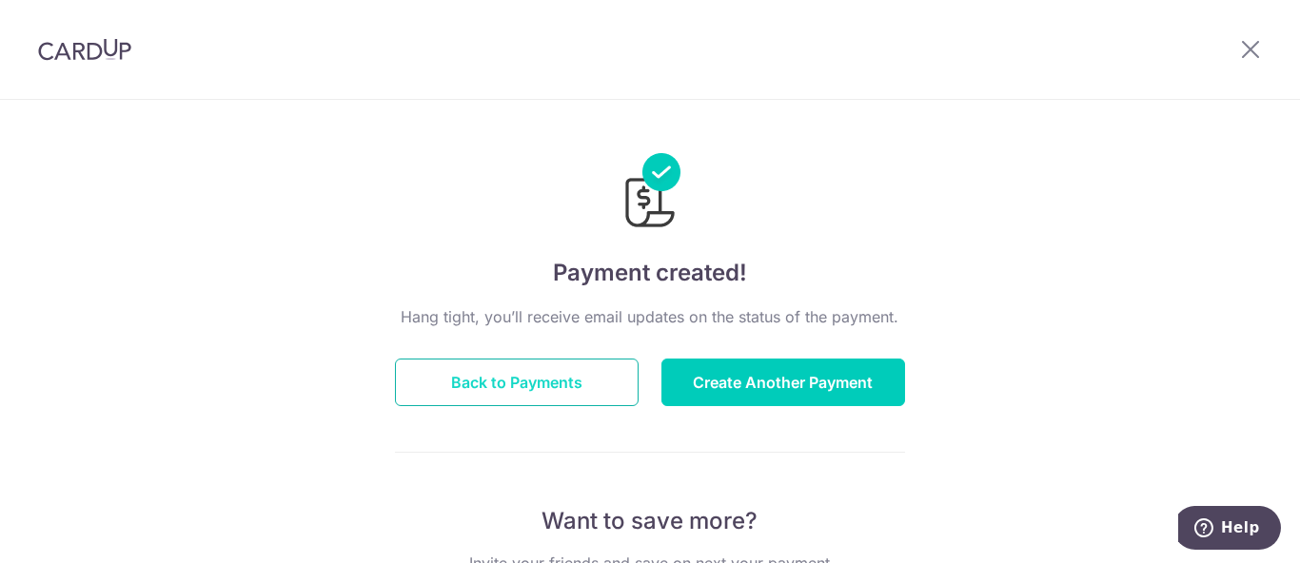
click at [576, 390] on button "Back to Payments" at bounding box center [517, 383] width 244 height 48
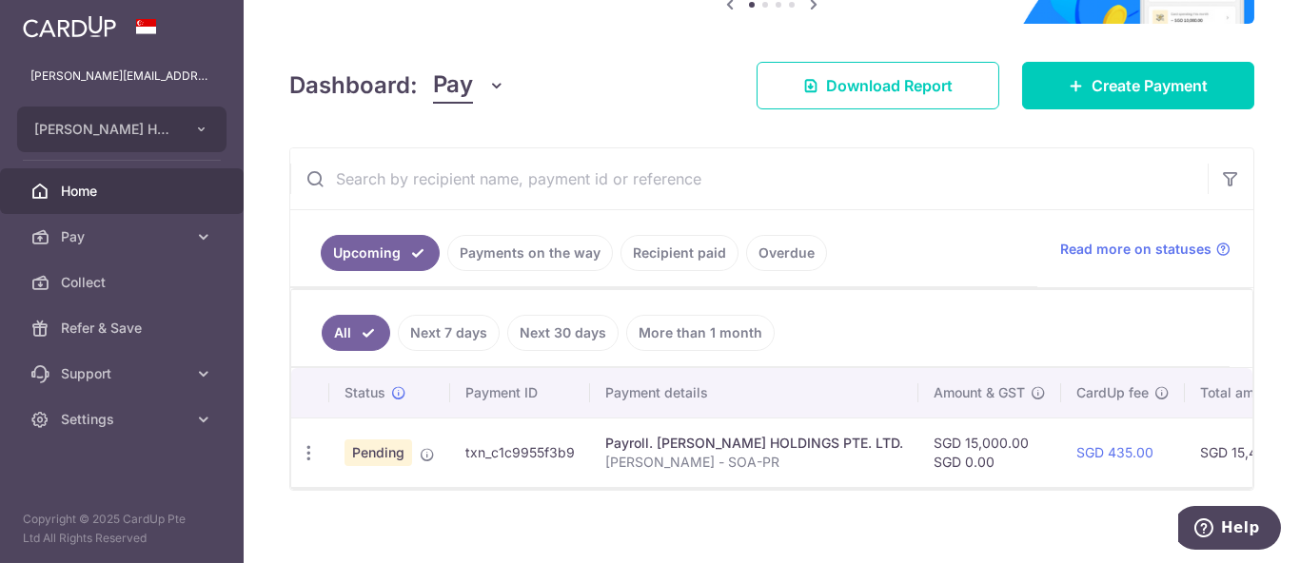
click at [578, 263] on link "Payments on the way" at bounding box center [530, 253] width 166 height 36
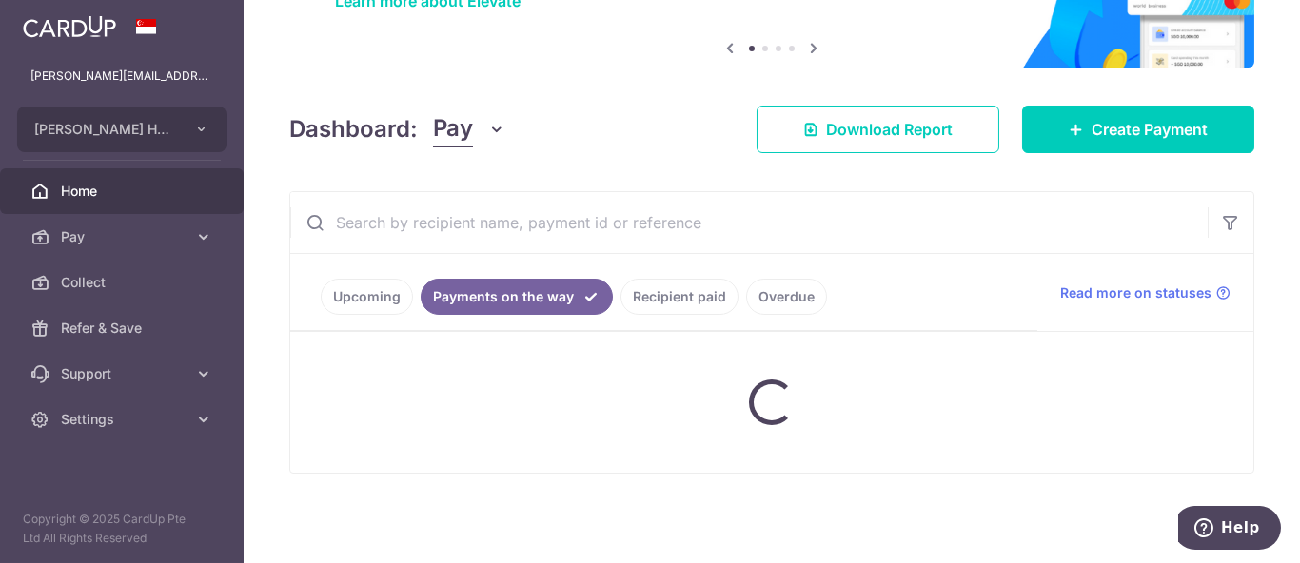
scroll to position [164, 0]
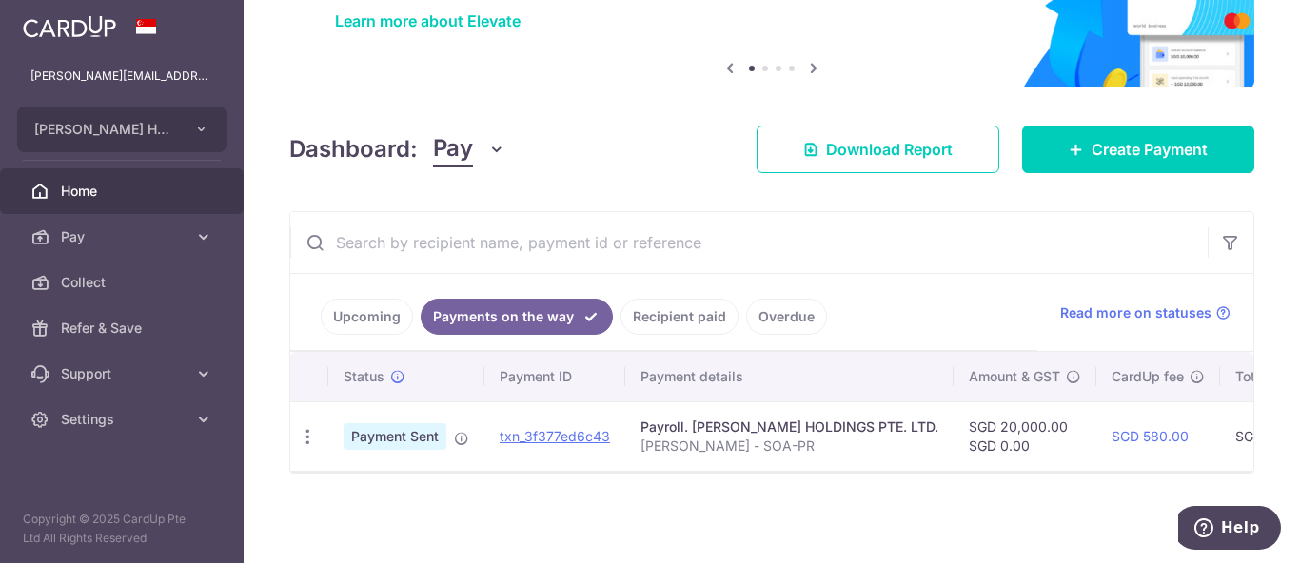
click at [652, 310] on link "Recipient paid" at bounding box center [679, 317] width 118 height 36
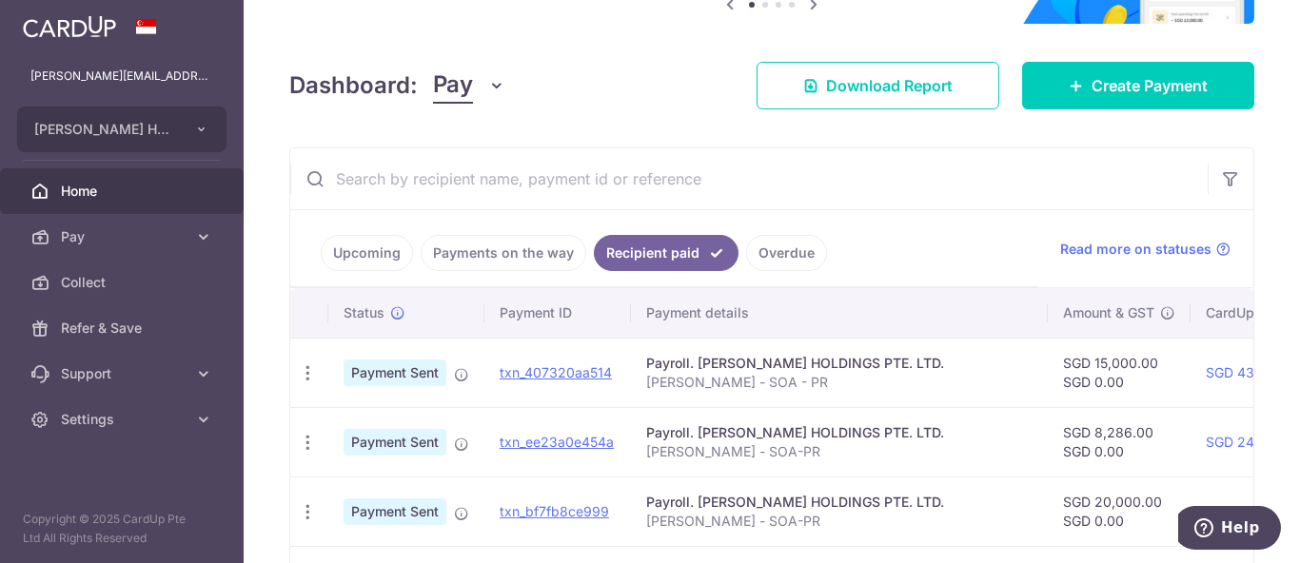
scroll to position [325, 0]
